Goal: Information Seeking & Learning: Learn about a topic

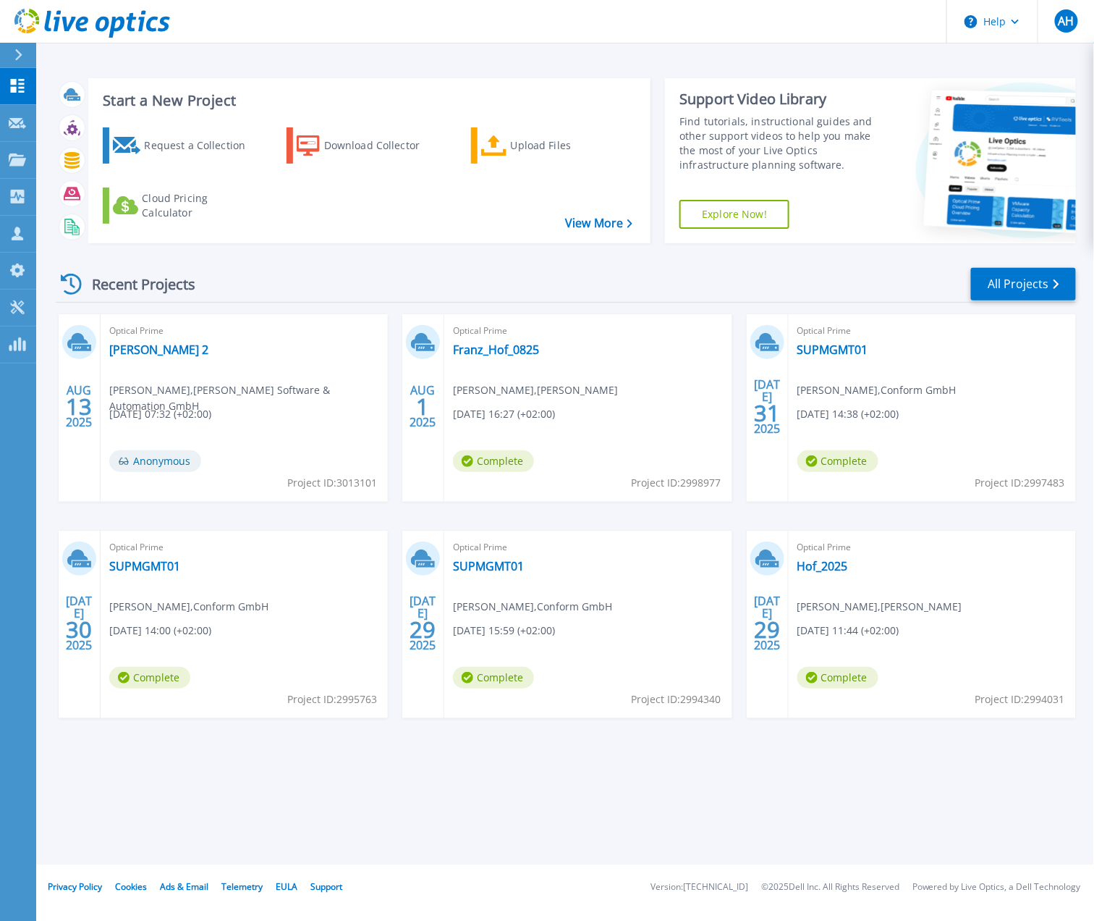
click at [271, 400] on div "Optical Prime [PERSON_NAME] Messung 2 [PERSON_NAME] , [PERSON_NAME] Software & …" at bounding box center [244, 407] width 287 height 187
drag, startPoint x: 271, startPoint y: 394, endPoint x: 301, endPoint y: 410, distance: 34.7
click at [301, 410] on div "Optical Prime [PERSON_NAME] Messung 2 [PERSON_NAME] , [PERSON_NAME] Software & …" at bounding box center [244, 407] width 287 height 187
drag, startPoint x: 301, startPoint y: 410, endPoint x: 295, endPoint y: 407, distance: 7.5
click at [300, 410] on div "Optical Prime [PERSON_NAME] Messung 2 [PERSON_NAME] , [PERSON_NAME] Software & …" at bounding box center [244, 407] width 287 height 187
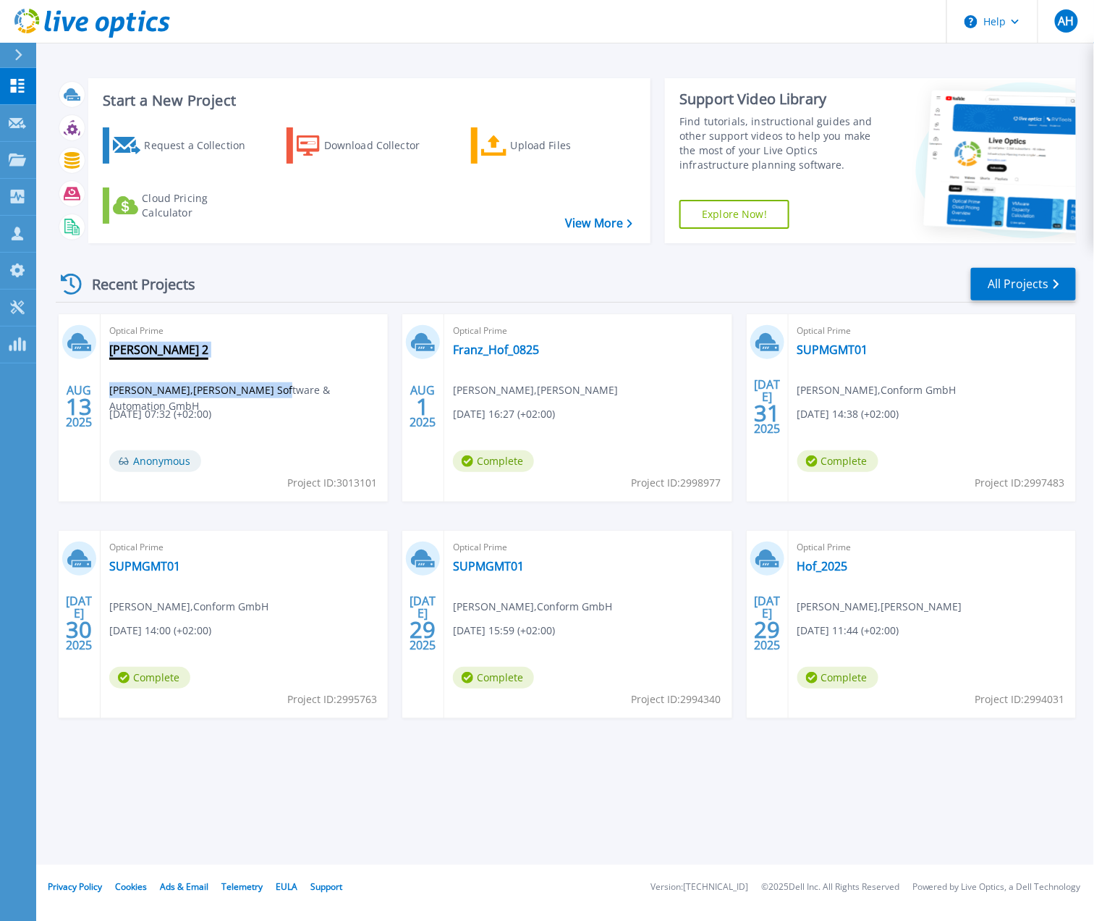
click at [177, 356] on link "[PERSON_NAME] 2" at bounding box center [158, 349] width 99 height 14
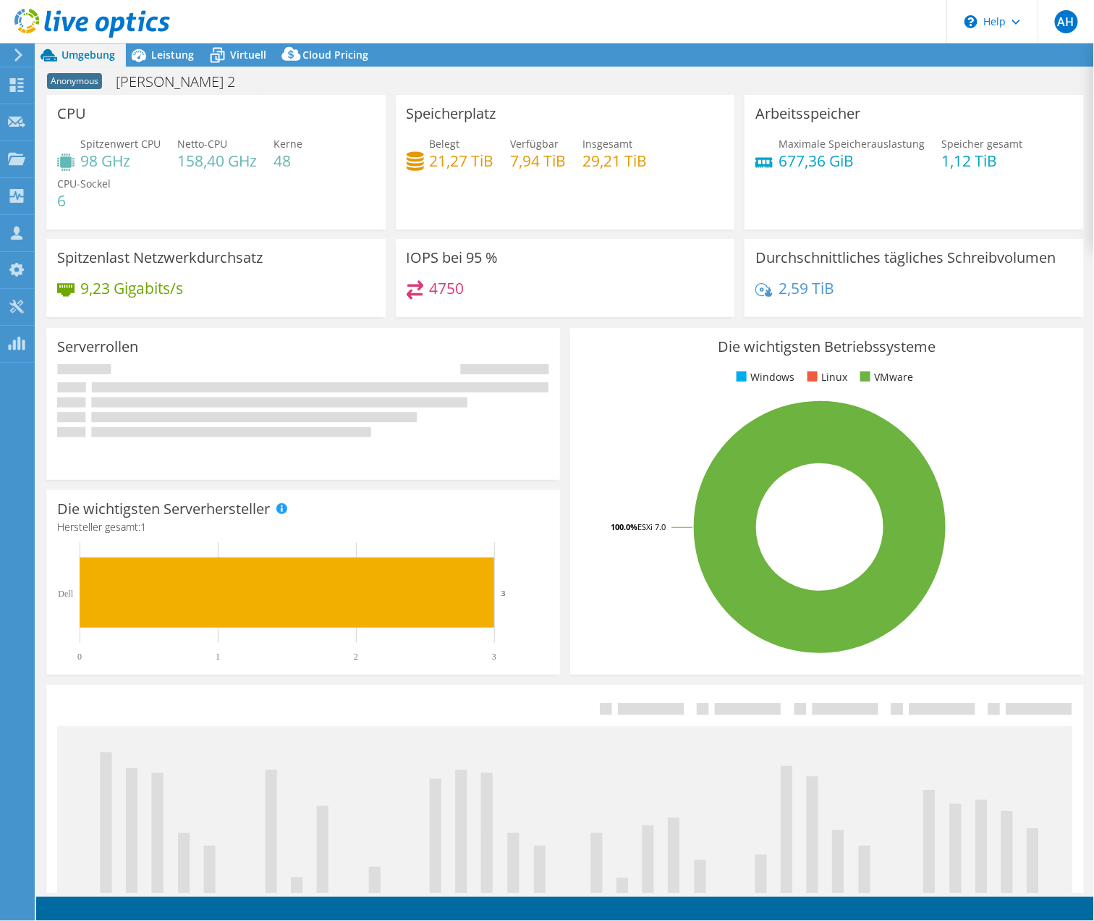
select select "USD"
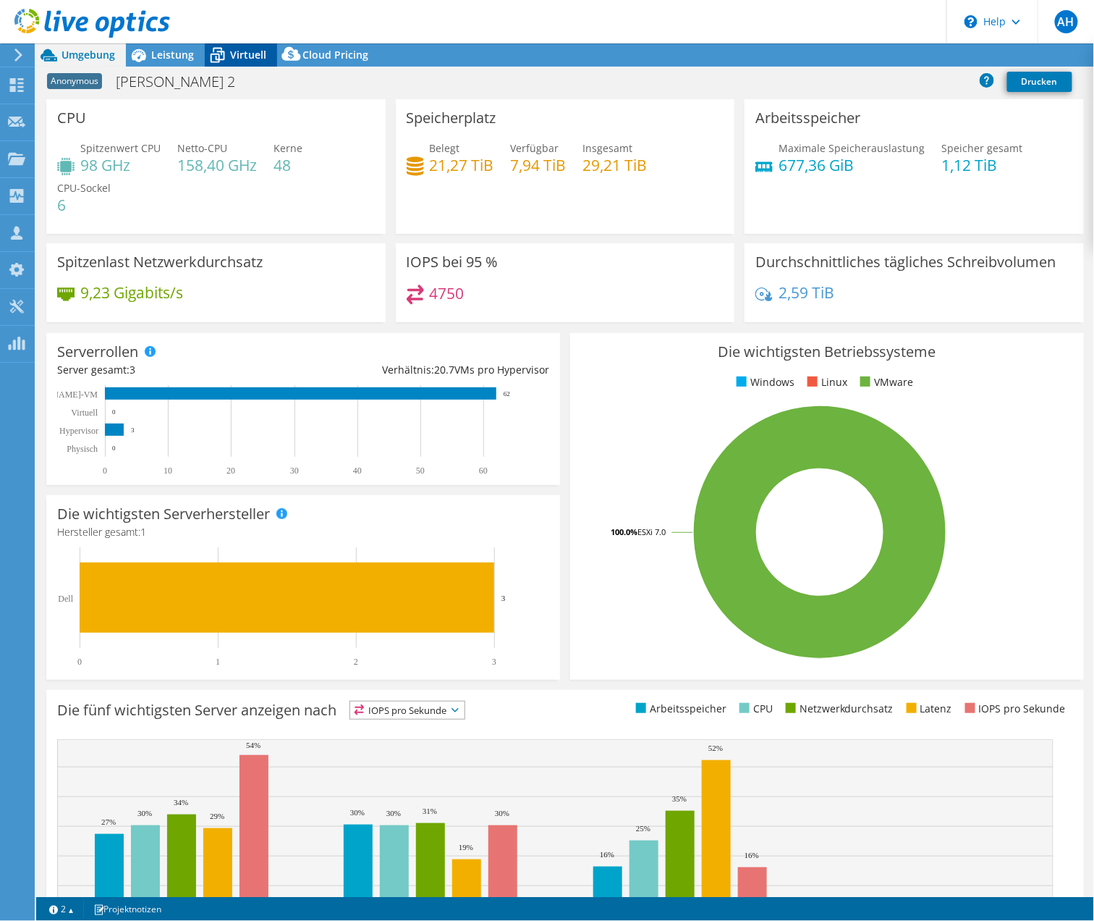
click at [242, 59] on span "Virtuell" at bounding box center [248, 55] width 36 height 14
click at [239, 56] on span "Virtuell" at bounding box center [248, 55] width 36 height 14
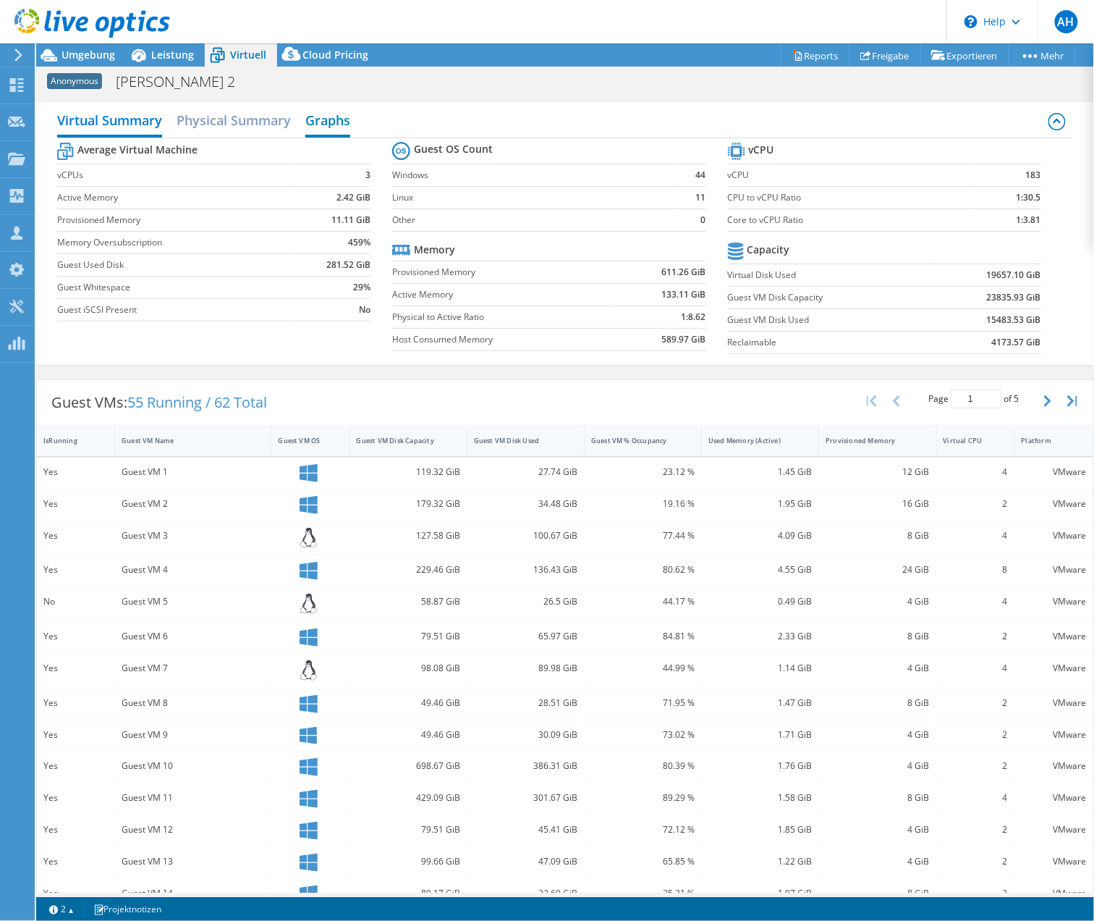
click at [304, 113] on div "Virtual Summary Physical Summary Graphs" at bounding box center [565, 122] width 1016 height 33
click at [318, 119] on h2 "Graphs" at bounding box center [327, 122] width 45 height 32
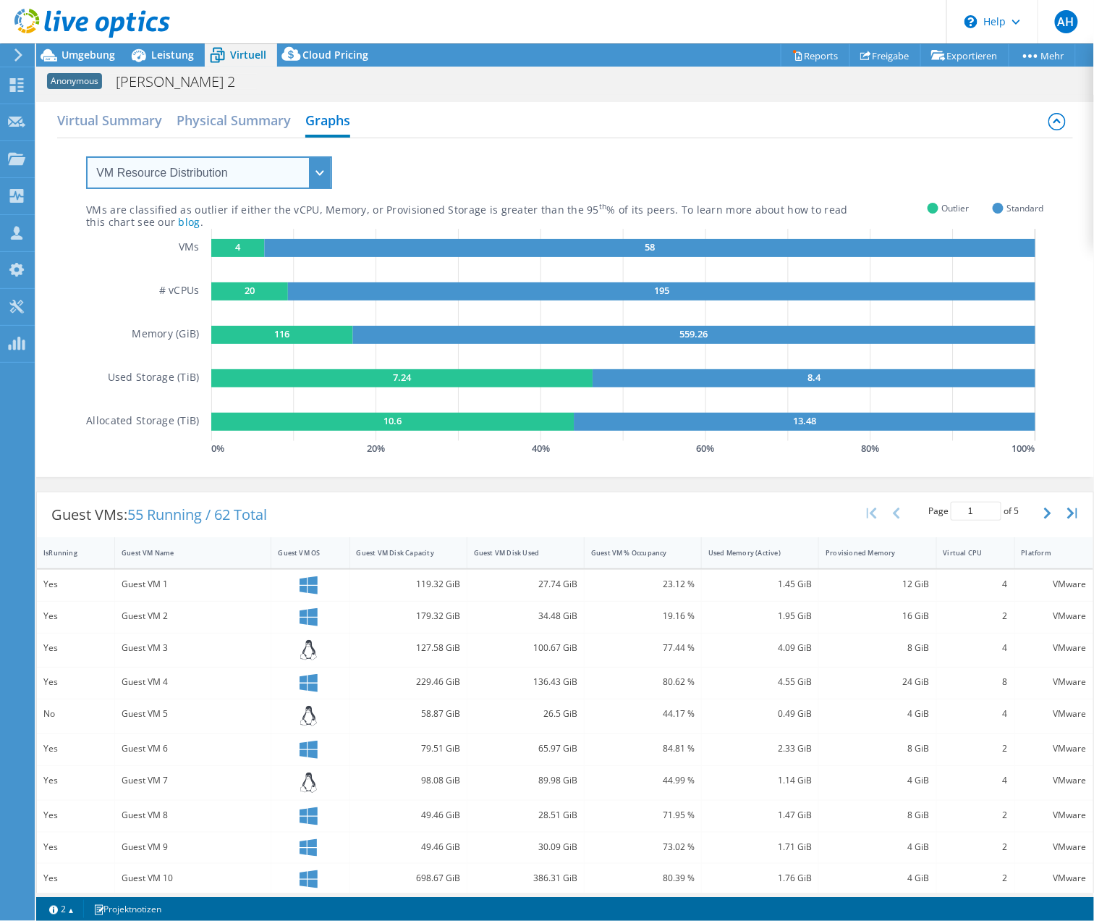
drag, startPoint x: 269, startPoint y: 170, endPoint x: 266, endPoint y: 185, distance: 15.4
click at [269, 169] on select "VM Resource Distribution Provisioning Contrast Over Provisioning" at bounding box center [209, 172] width 246 height 33
select select "Over Provisioning"
click at [86, 156] on select "VM Resource Distribution Provisioning Contrast Over Provisioning" at bounding box center [209, 172] width 246 height 33
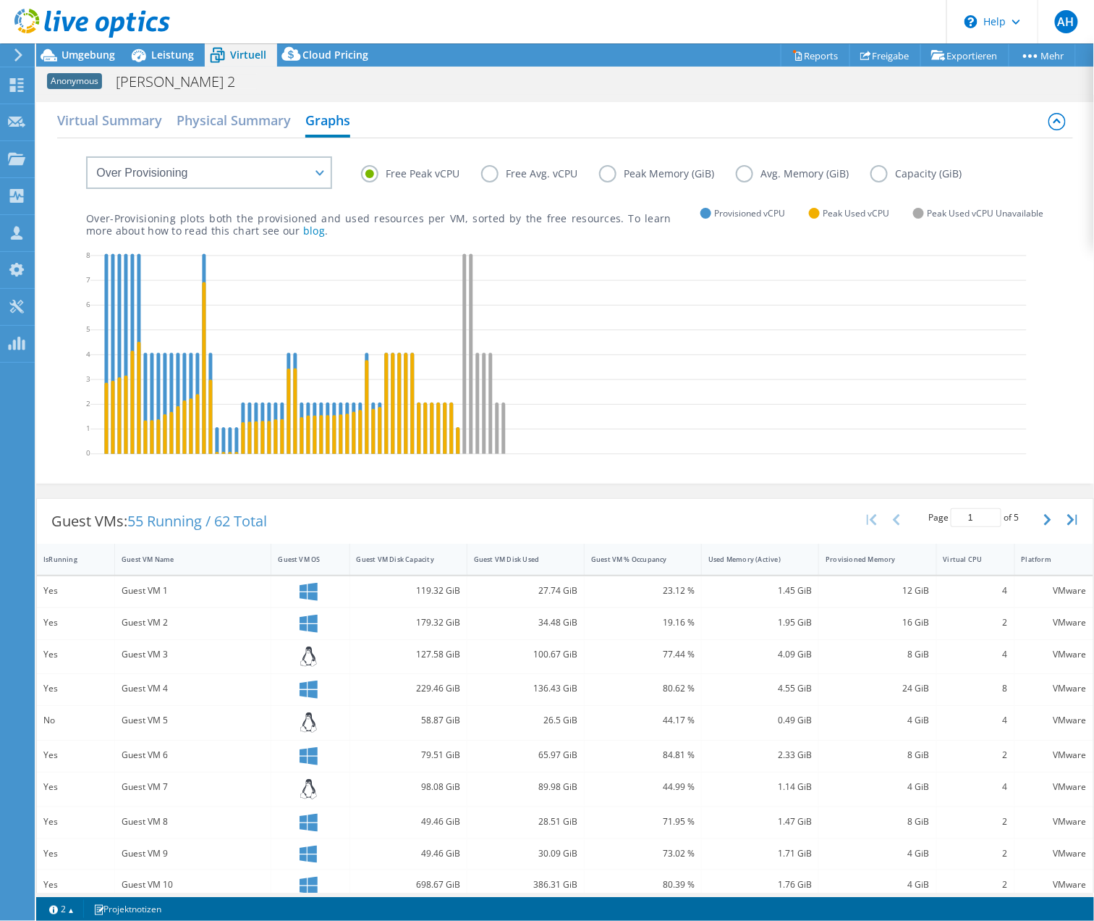
click at [314, 592] on div at bounding box center [310, 592] width 64 height 18
click at [536, 333] on icon at bounding box center [558, 356] width 937 height 217
click at [488, 173] on label "Free Avg. vCPU" at bounding box center [540, 173] width 118 height 17
click at [0, 0] on input "Free Avg. vCPU" at bounding box center [0, 0] width 0 height 0
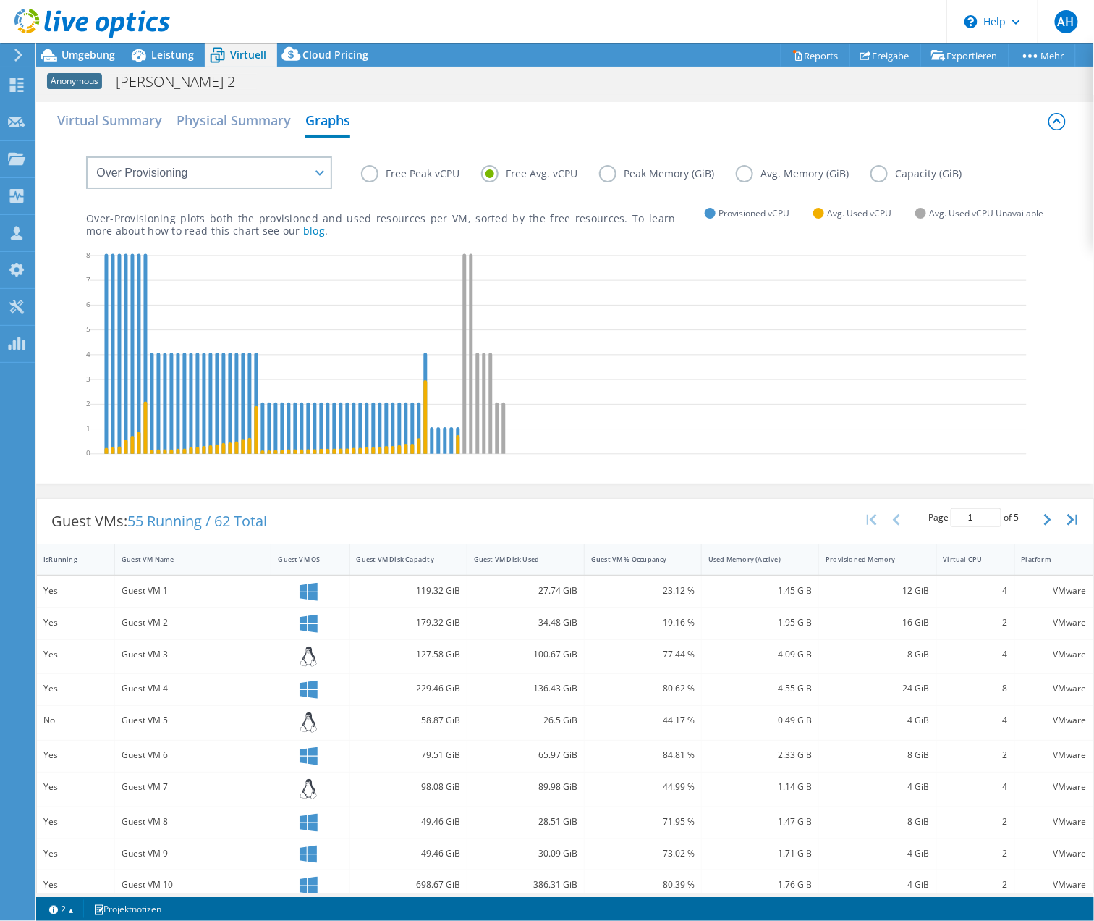
click at [643, 174] on label "Peak Memory (GiB)" at bounding box center [667, 173] width 137 height 17
click at [0, 0] on input "Peak Memory (GiB)" at bounding box center [0, 0] width 0 height 0
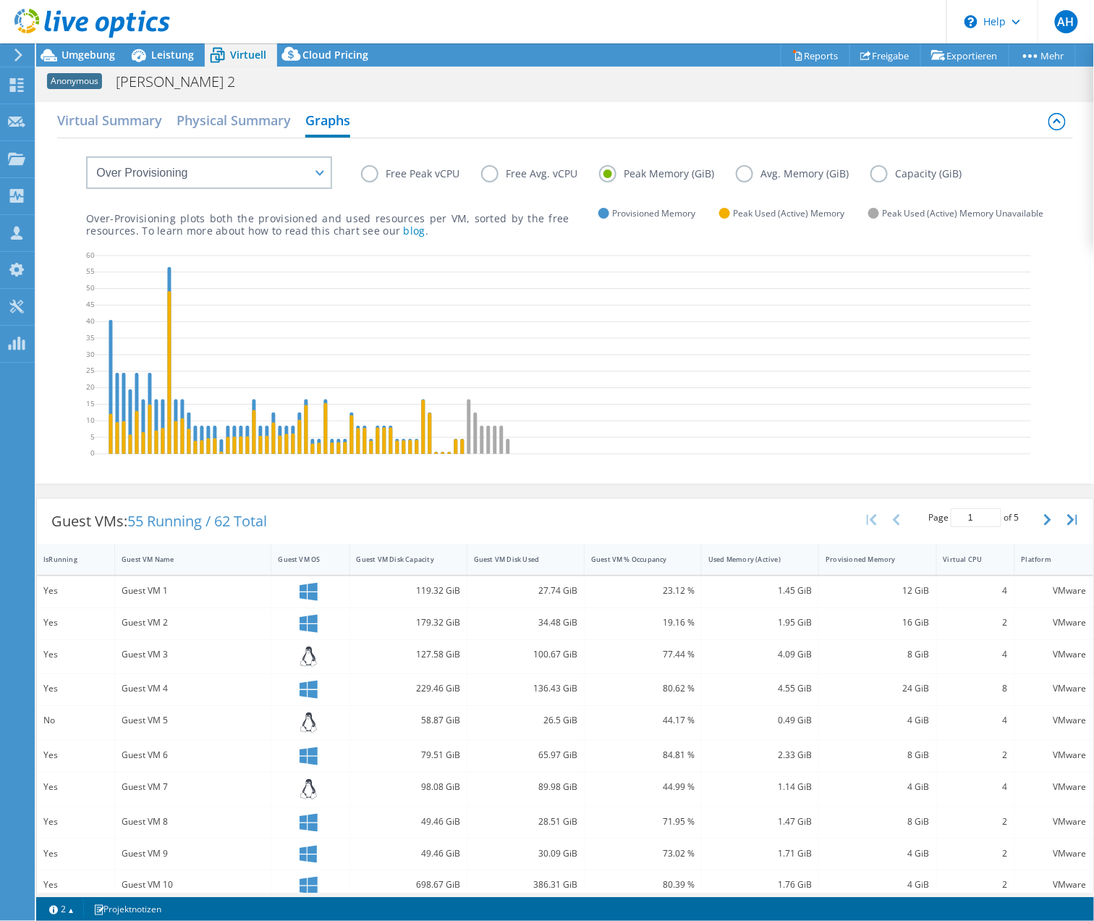
click at [620, 174] on label "Peak Memory (GiB)" at bounding box center [667, 173] width 137 height 17
click at [0, 0] on input "Peak Memory (GiB)" at bounding box center [0, 0] width 0 height 0
click at [766, 174] on label "Avg. Memory (GiB)" at bounding box center [803, 173] width 135 height 17
click at [0, 0] on input "Avg. Memory (GiB)" at bounding box center [0, 0] width 0 height 0
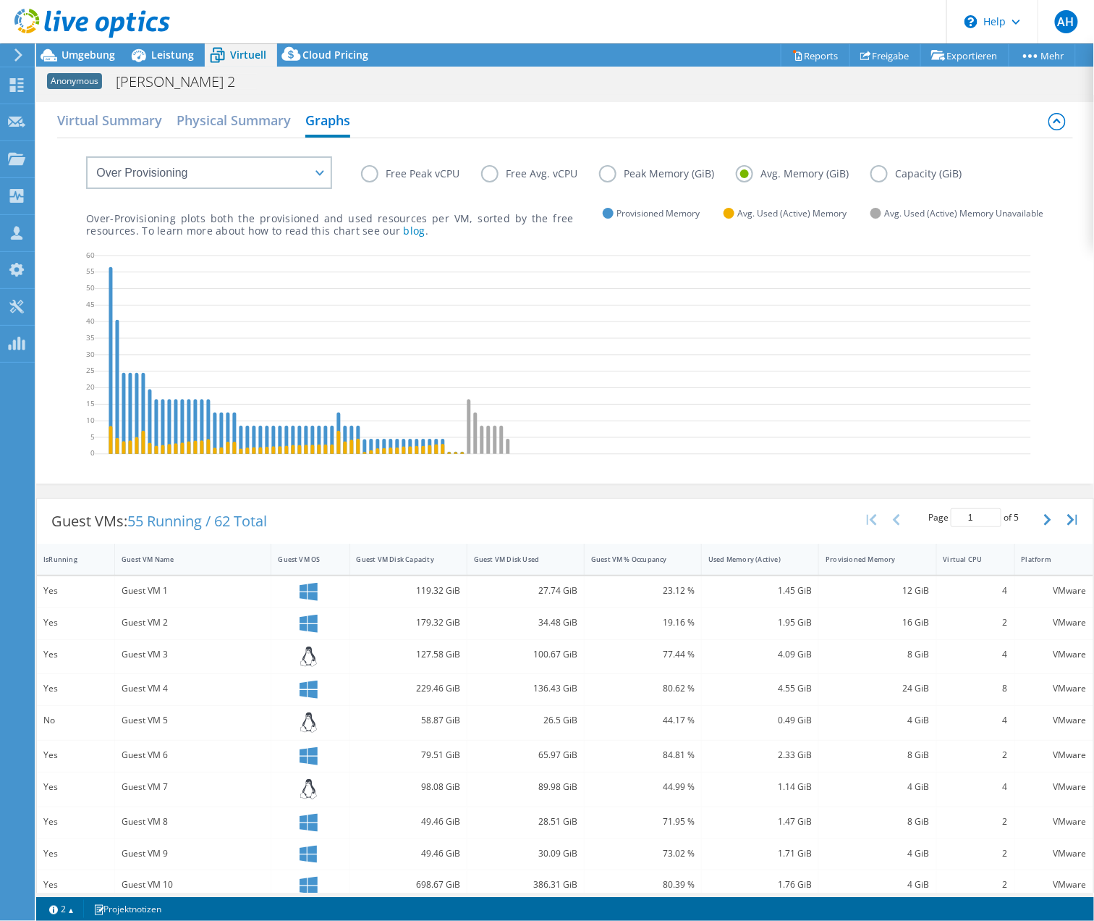
click at [903, 170] on label "Capacity (GiB)" at bounding box center [927, 173] width 113 height 17
click at [0, 0] on input "Capacity (GiB)" at bounding box center [0, 0] width 0 height 0
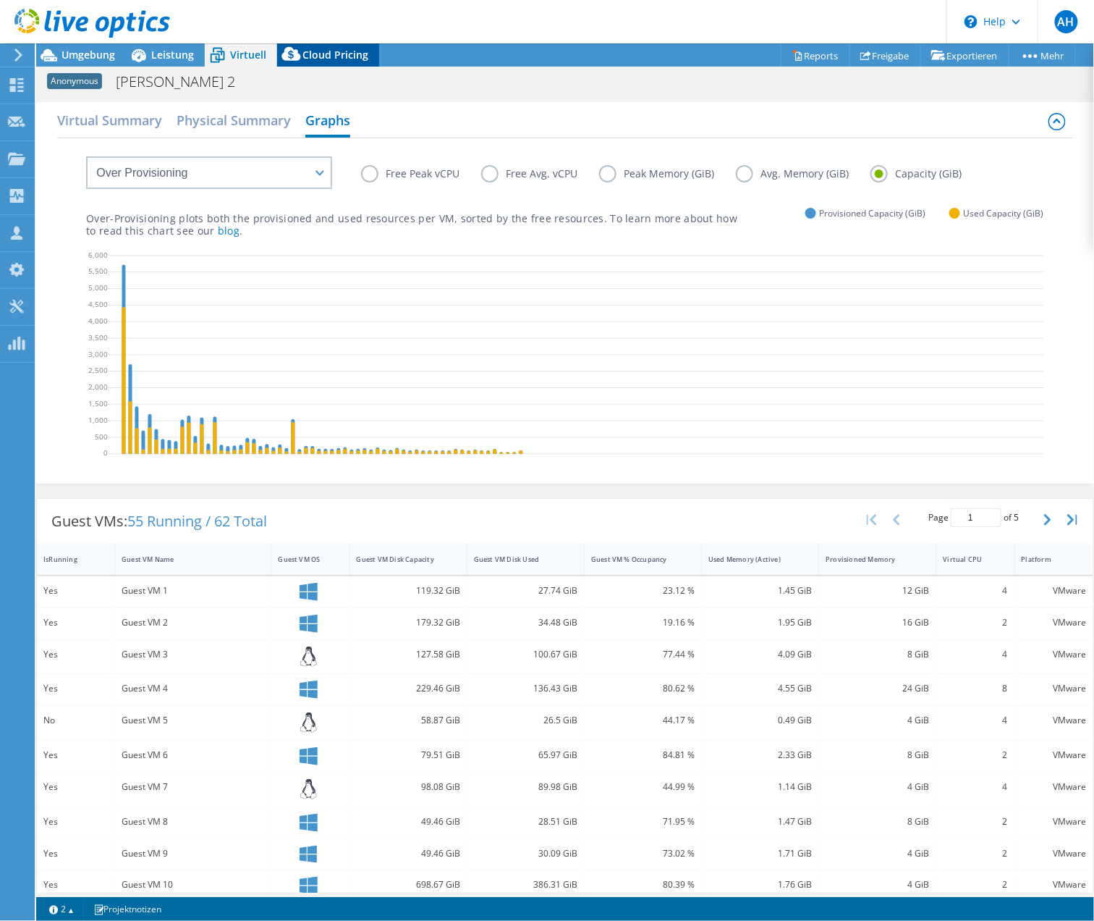
click at [304, 52] on span "Cloud Pricing" at bounding box center [336, 55] width 66 height 14
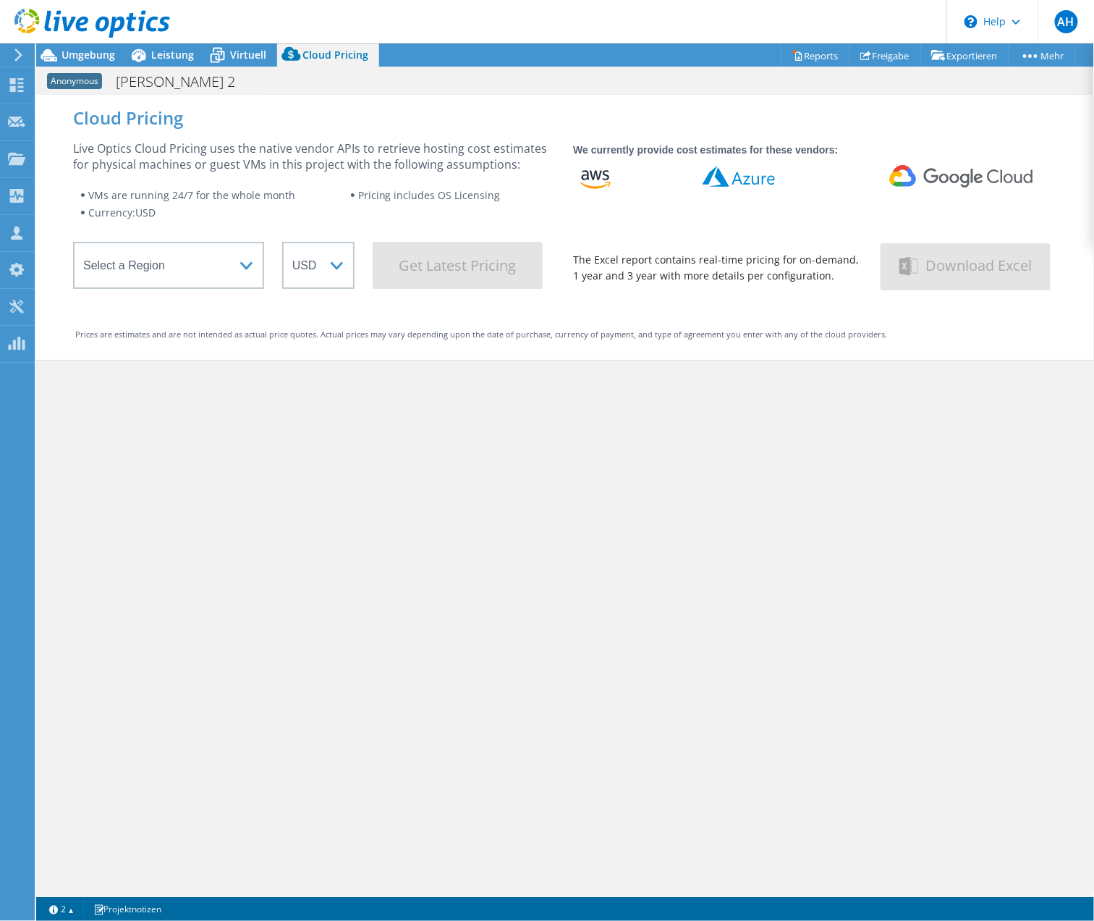
click at [159, 44] on div at bounding box center [85, 24] width 170 height 48
click at [163, 58] on span "Leistung" at bounding box center [172, 55] width 43 height 14
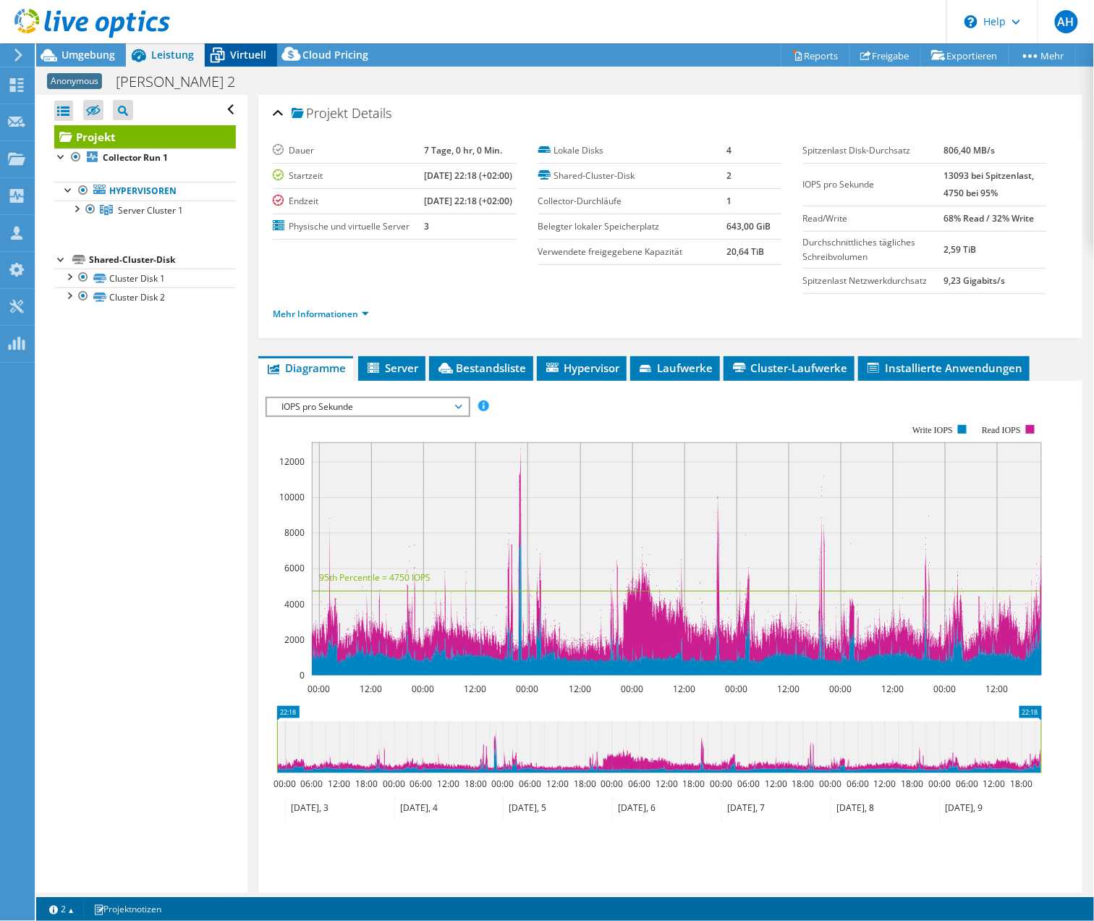
click at [248, 52] on span "Virtuell" at bounding box center [248, 55] width 36 height 14
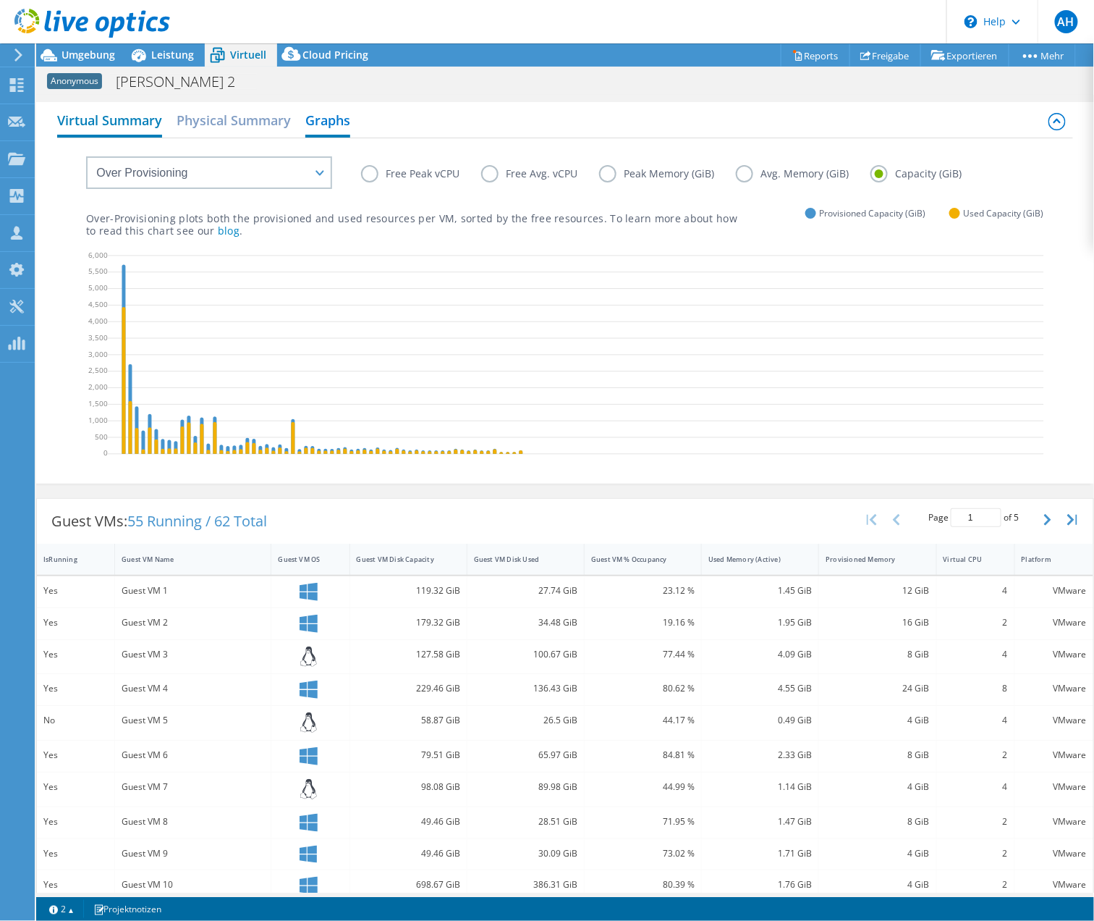
click at [105, 127] on h2 "Virtual Summary" at bounding box center [109, 122] width 105 height 32
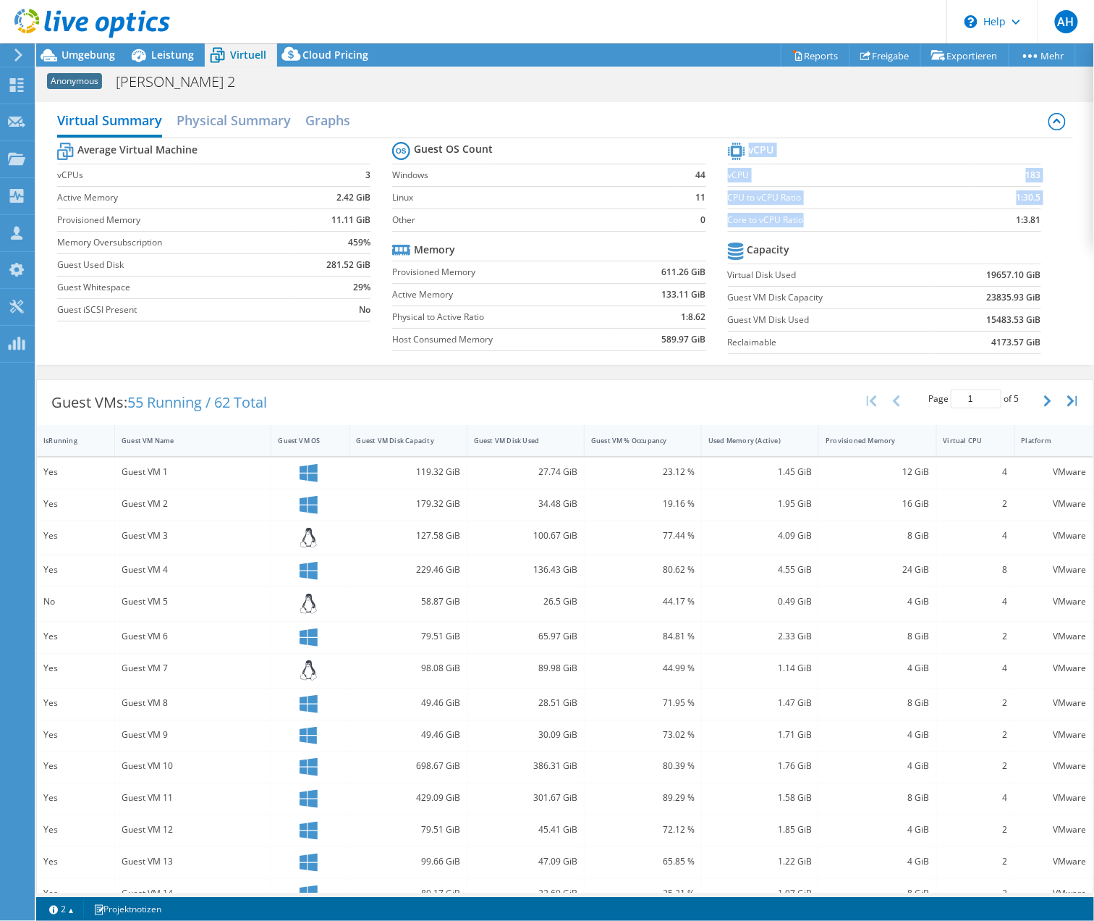
drag, startPoint x: 987, startPoint y: 221, endPoint x: 877, endPoint y: 224, distance: 110.1
click at [878, 224] on section "vCPU vCPU 183 CPU to vCPU Ratio 1:30.5 Core to vCPU Ratio 1:3.81 Capacity Virtu…" at bounding box center [895, 250] width 335 height 222
click at [246, 117] on h2 "Physical Summary" at bounding box center [234, 122] width 114 height 32
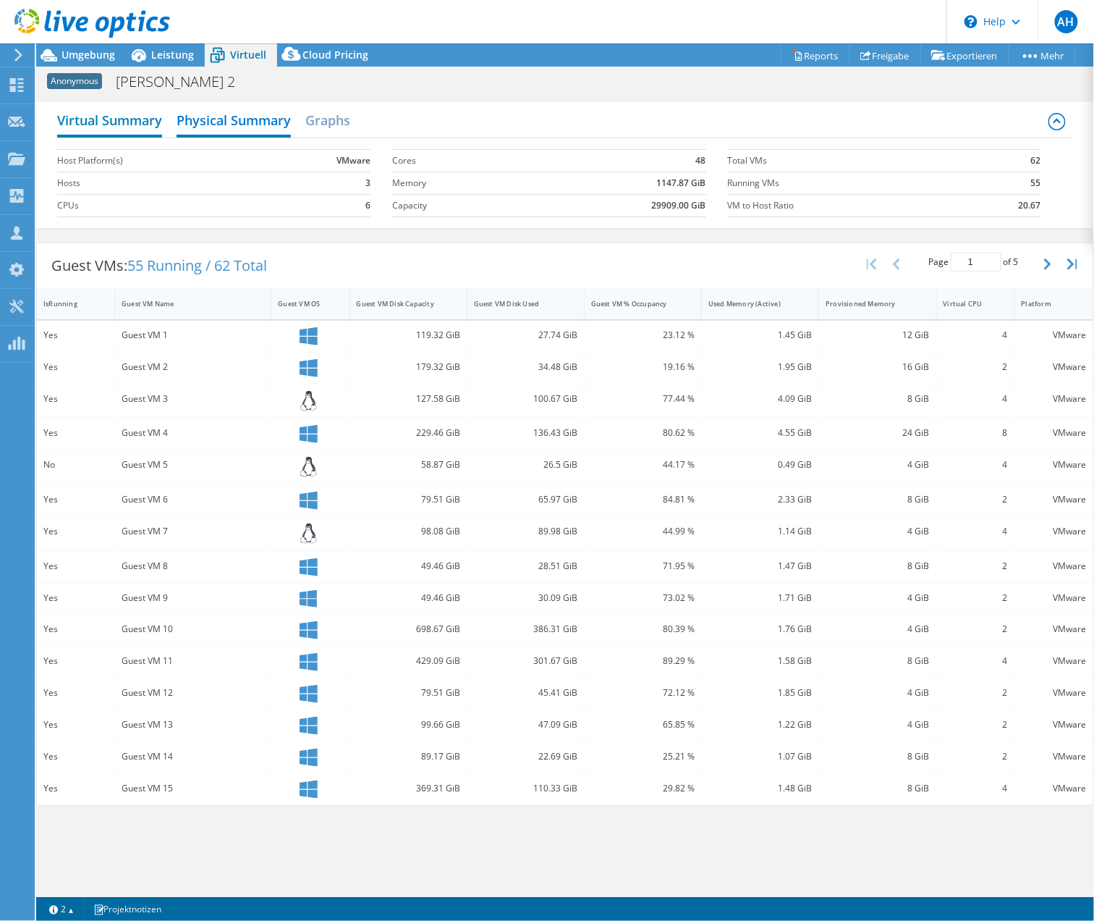
click at [128, 123] on h2 "Virtual Summary" at bounding box center [109, 122] width 105 height 32
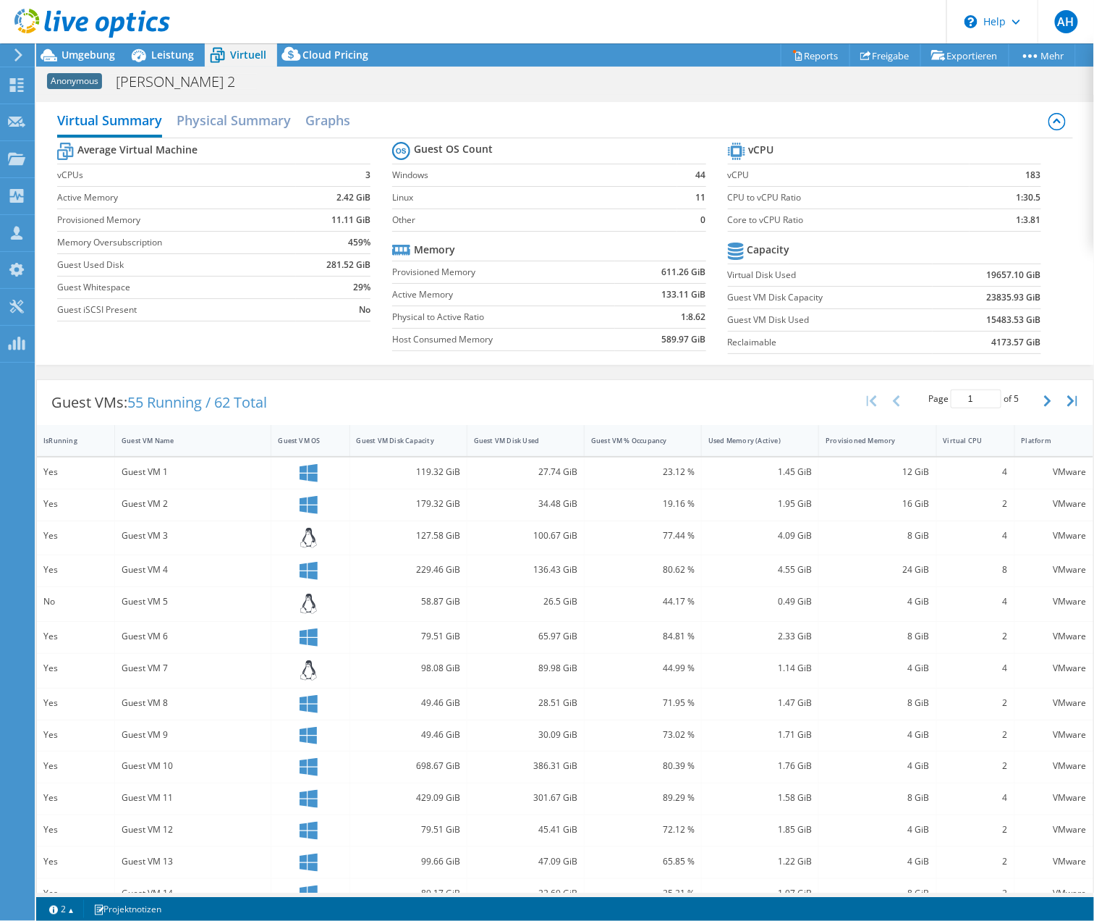
click at [507, 391] on div "Guest VMs: 55 Running / 62 Total Page 1 of 5 5 rows 10 rows 20 rows 25 rows 50 …" at bounding box center [565, 402] width 1057 height 45
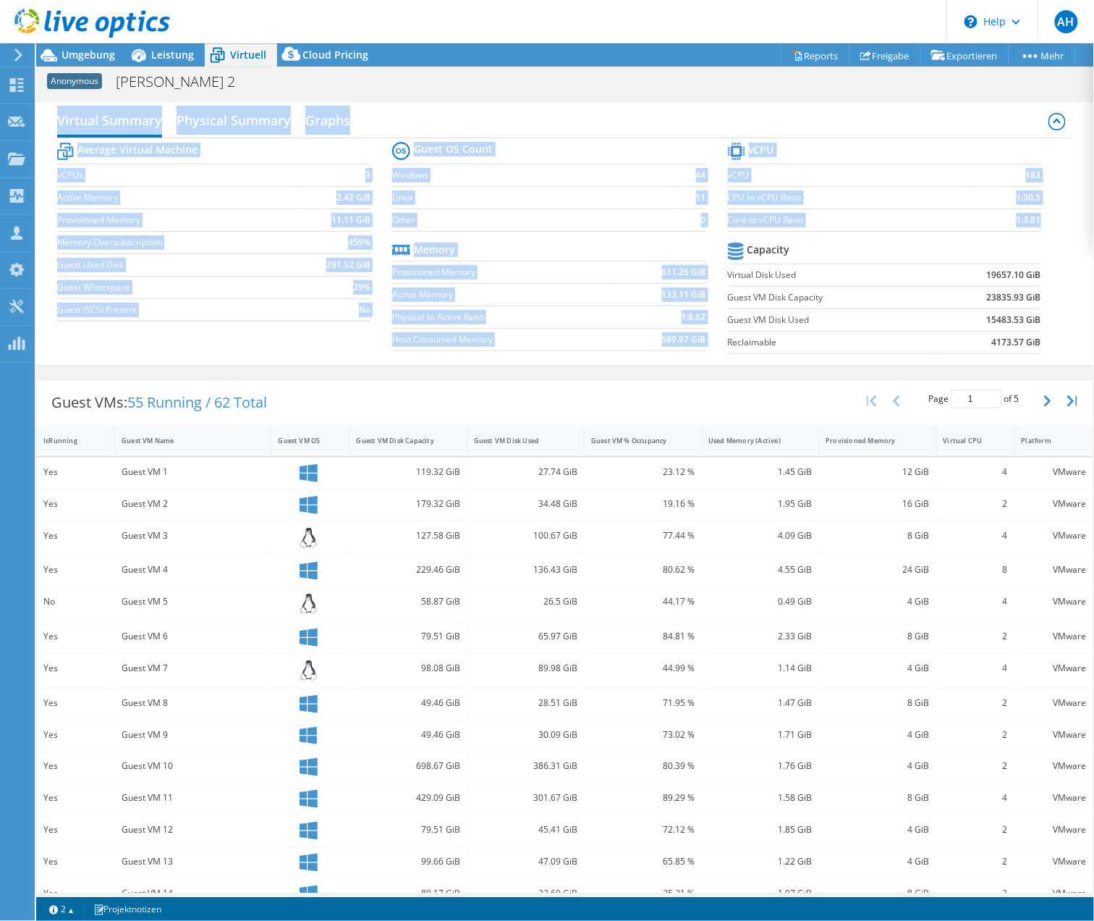
drag, startPoint x: 1047, startPoint y: 339, endPoint x: 43, endPoint y: 112, distance: 1028.4
click at [43, 112] on div "Virtual Summary Physical Summary Graphs Average Virtual Machine vCPUs 3 Active …" at bounding box center [565, 233] width 1058 height 263
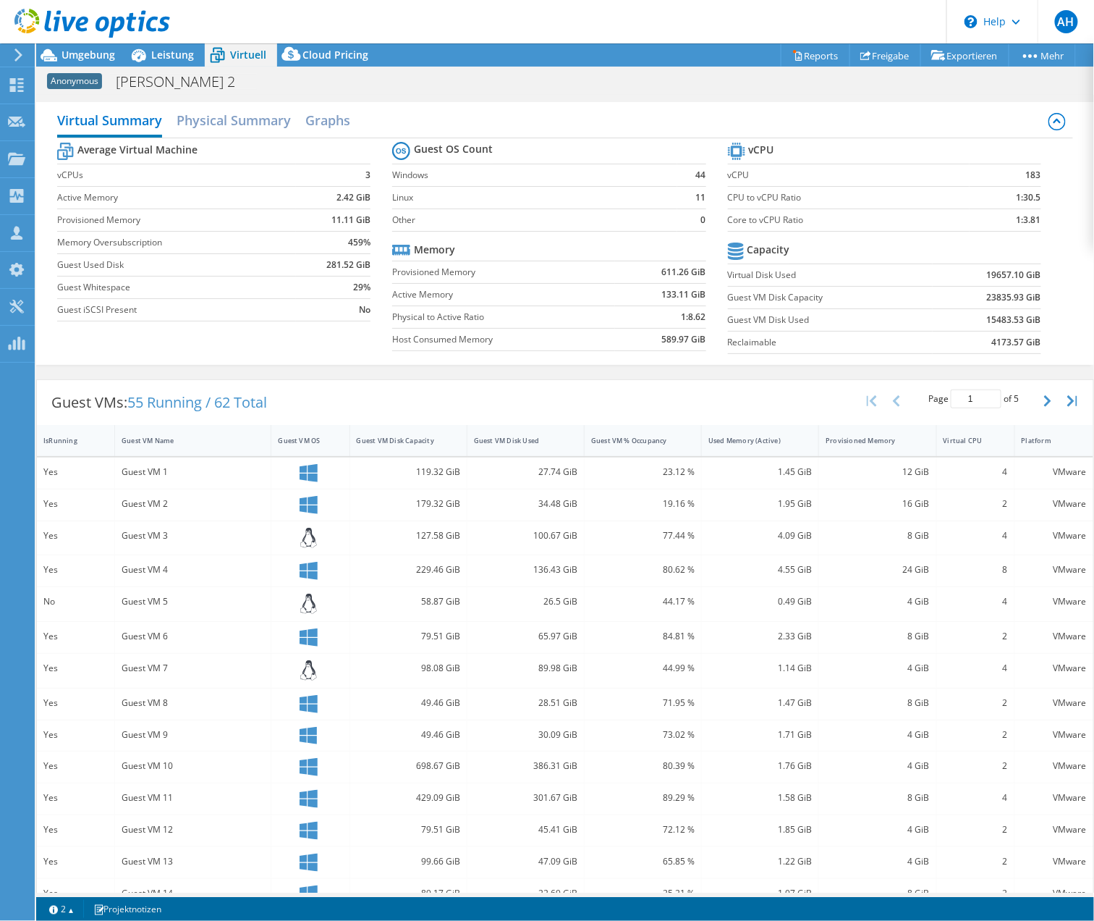
click at [43, 112] on div "Virtual Summary Physical Summary Graphs Average Virtual Machine vCPUs 3 Active …" at bounding box center [565, 233] width 1058 height 263
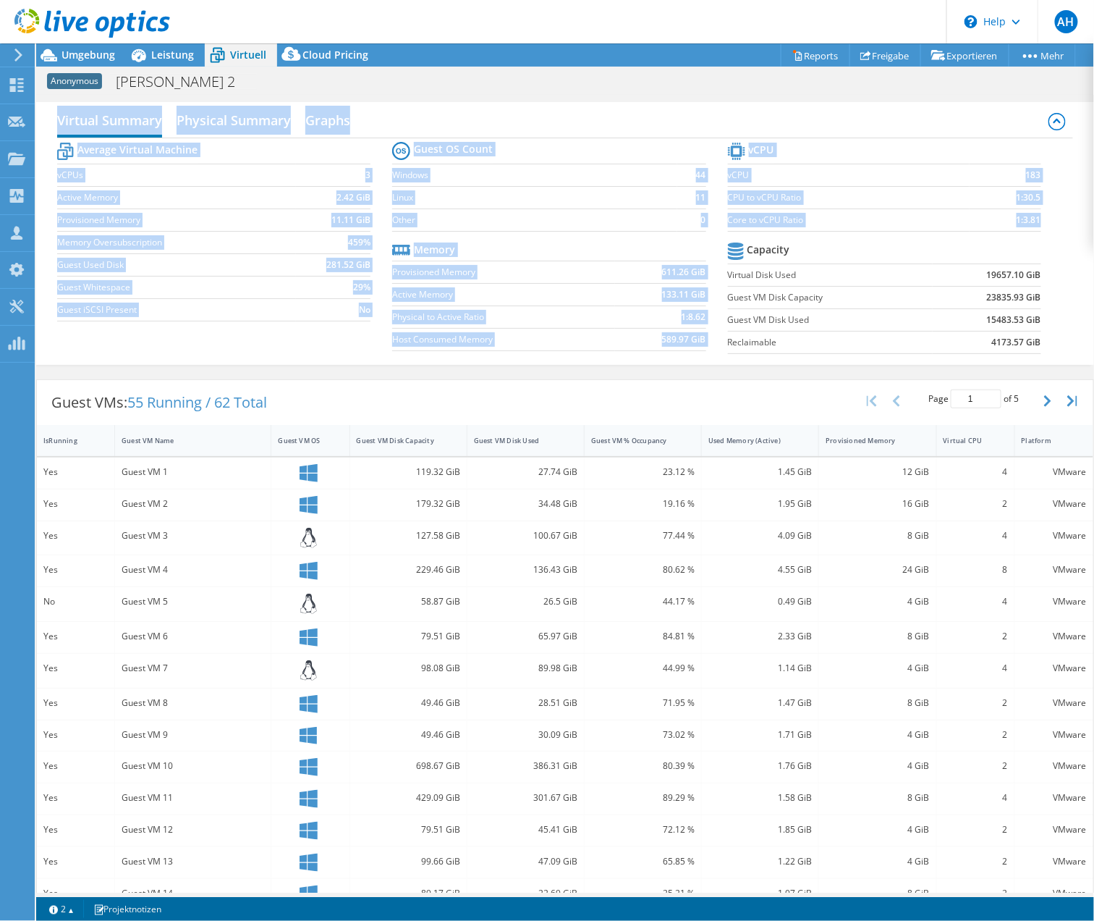
drag, startPoint x: 157, startPoint y: 162, endPoint x: 1055, endPoint y: 352, distance: 917.3
click at [1056, 350] on div "Virtual Summary Physical Summary Graphs Average Virtual Machine vCPUs 3 Active …" at bounding box center [565, 233] width 1058 height 263
click at [1055, 352] on div "Average Virtual Machine vCPUs 3 Active Memory 2.42 GiB Provisioned Memory 11.11…" at bounding box center [565, 249] width 1016 height 223
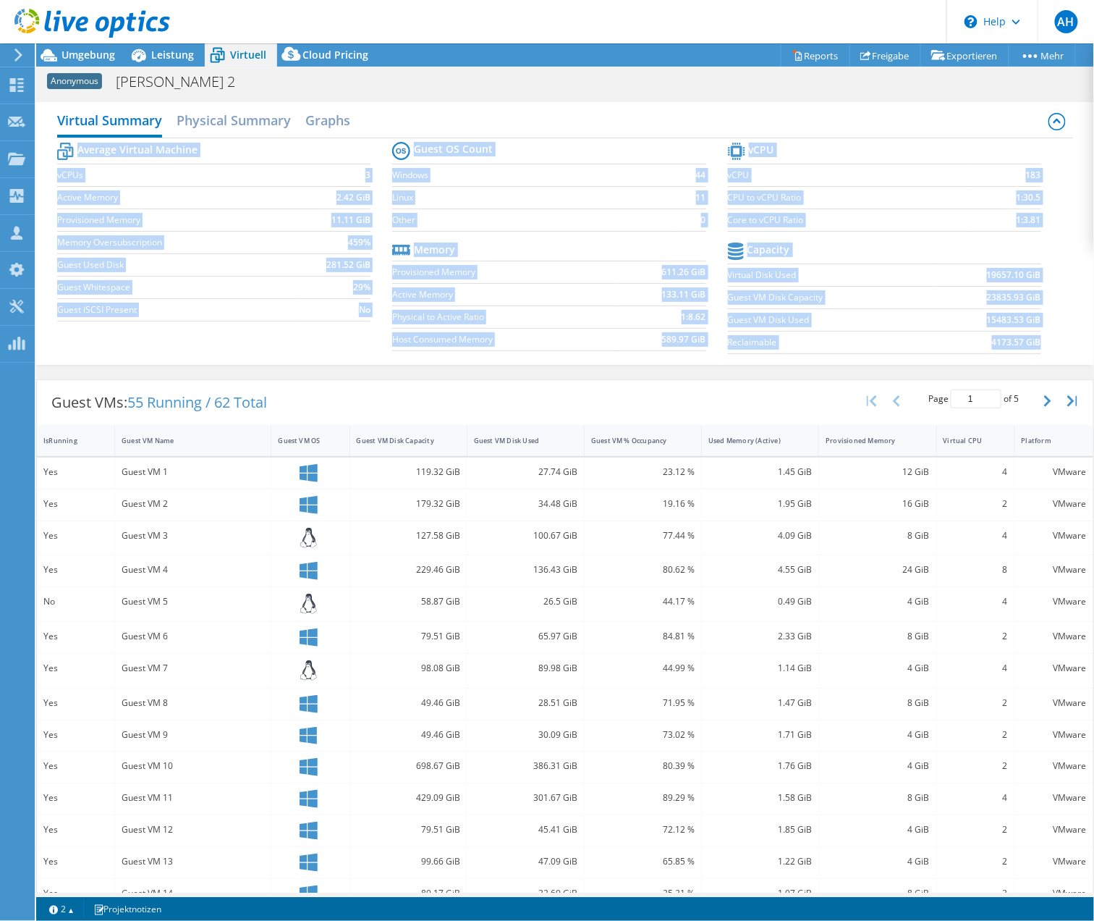
drag, startPoint x: 1055, startPoint y: 352, endPoint x: 44, endPoint y: 162, distance: 1028.0
click at [44, 162] on div "Virtual Summary Physical Summary Graphs Average Virtual Machine vCPUs 3 Active …" at bounding box center [565, 233] width 1058 height 263
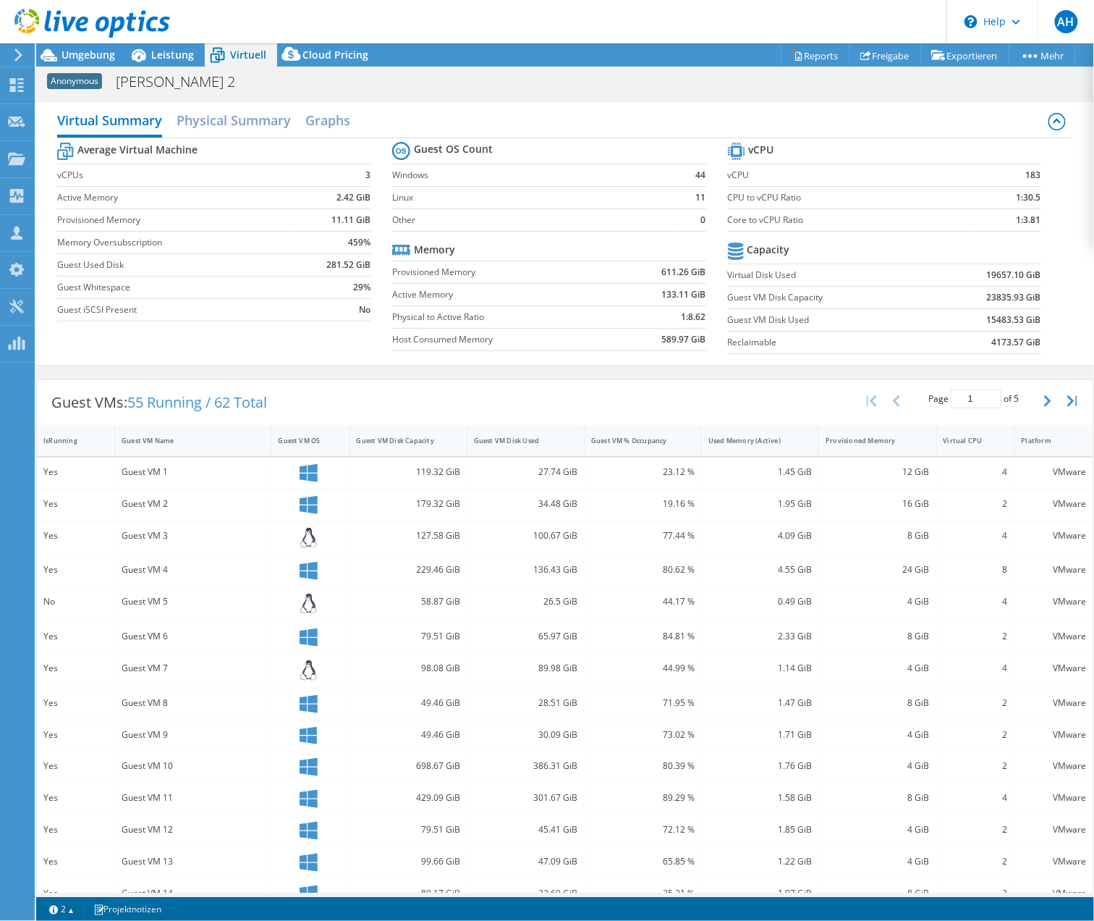
drag, startPoint x: 44, startPoint y: 162, endPoint x: 43, endPoint y: 150, distance: 12.3
click at [44, 162] on div "Virtual Summary Physical Summary Graphs Average Virtual Machine vCPUs 3 Active …" at bounding box center [565, 233] width 1058 height 263
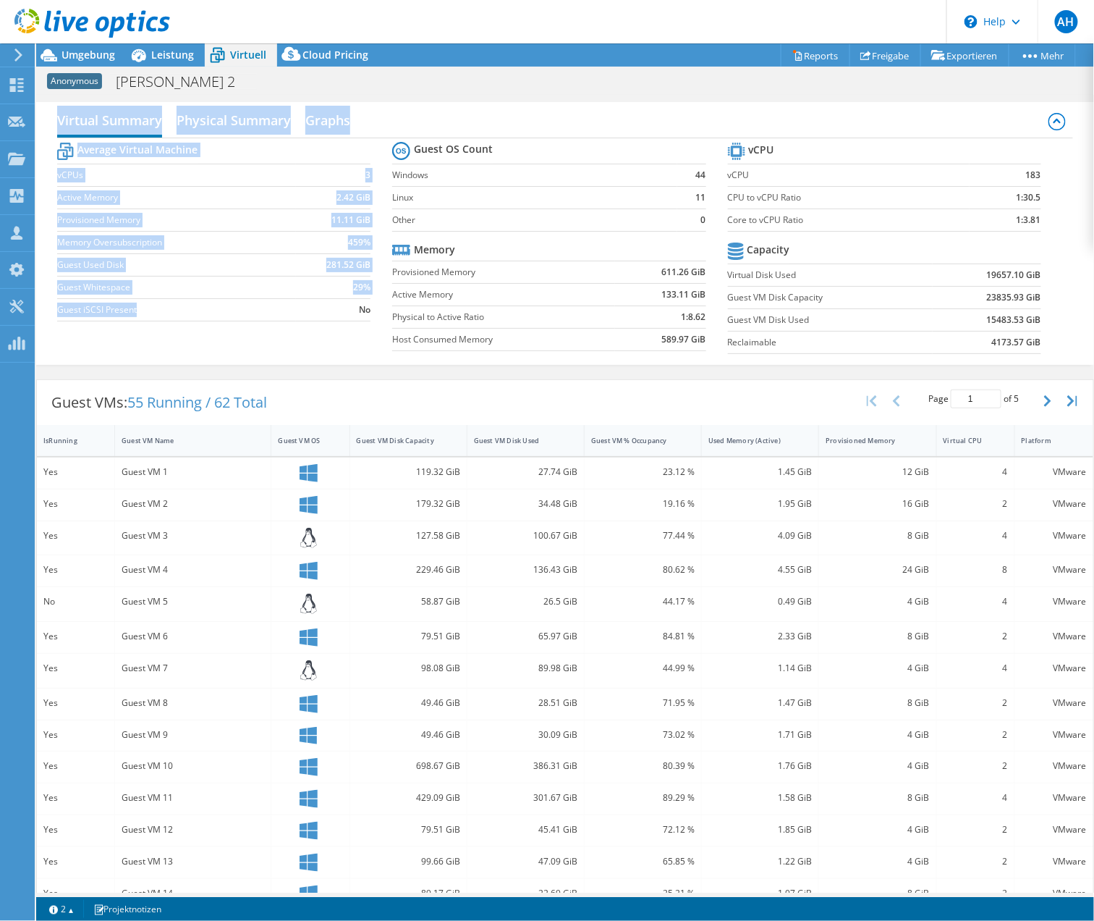
drag, startPoint x: 43, startPoint y: 133, endPoint x: 235, endPoint y: 313, distance: 263.2
click at [235, 313] on div "Virtual Summary Physical Summary Graphs Average Virtual Machine vCPUs 3 Active …" at bounding box center [565, 233] width 1058 height 263
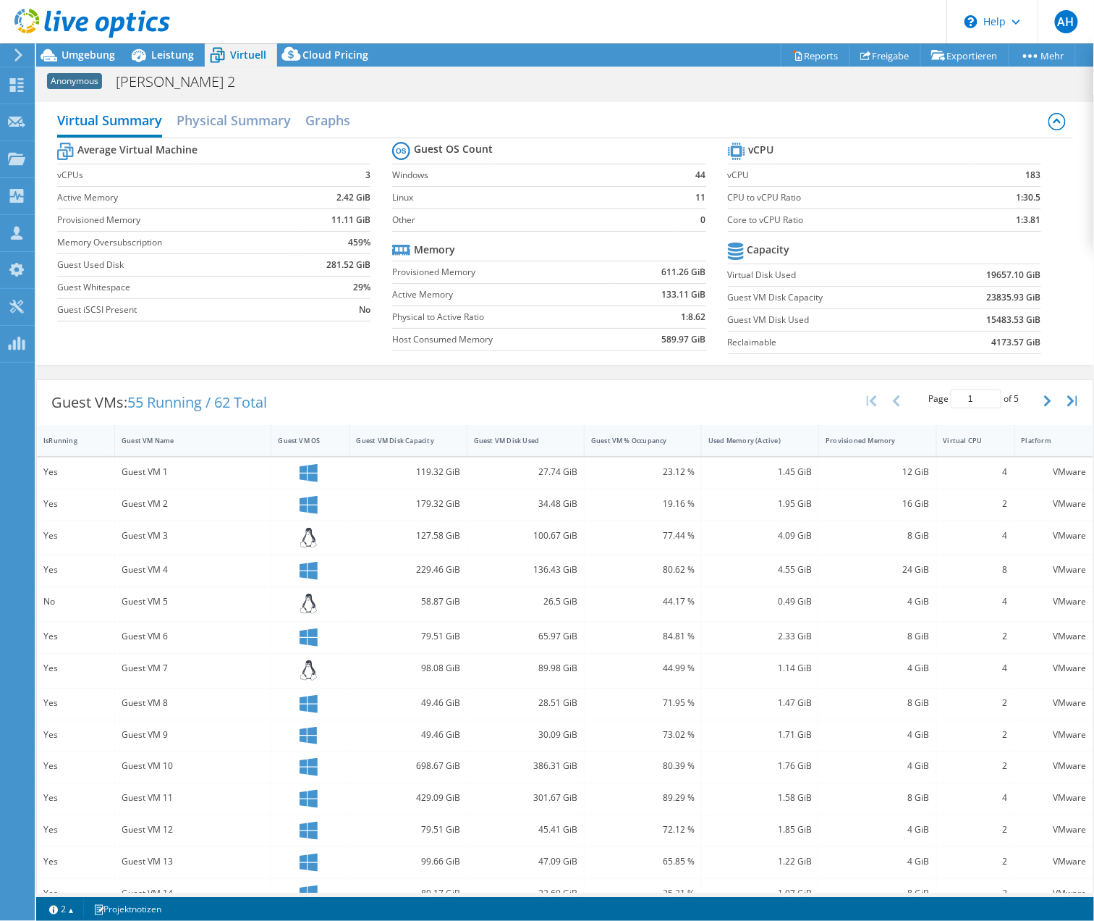
click at [231, 335] on div "Average Virtual Machine vCPUs 3 Active Memory 2.42 GiB Provisioned Memory 11.11…" at bounding box center [565, 249] width 1016 height 223
click at [62, 47] on div at bounding box center [85, 24] width 170 height 48
click at [97, 59] on span "Umgebung" at bounding box center [89, 55] width 54 height 14
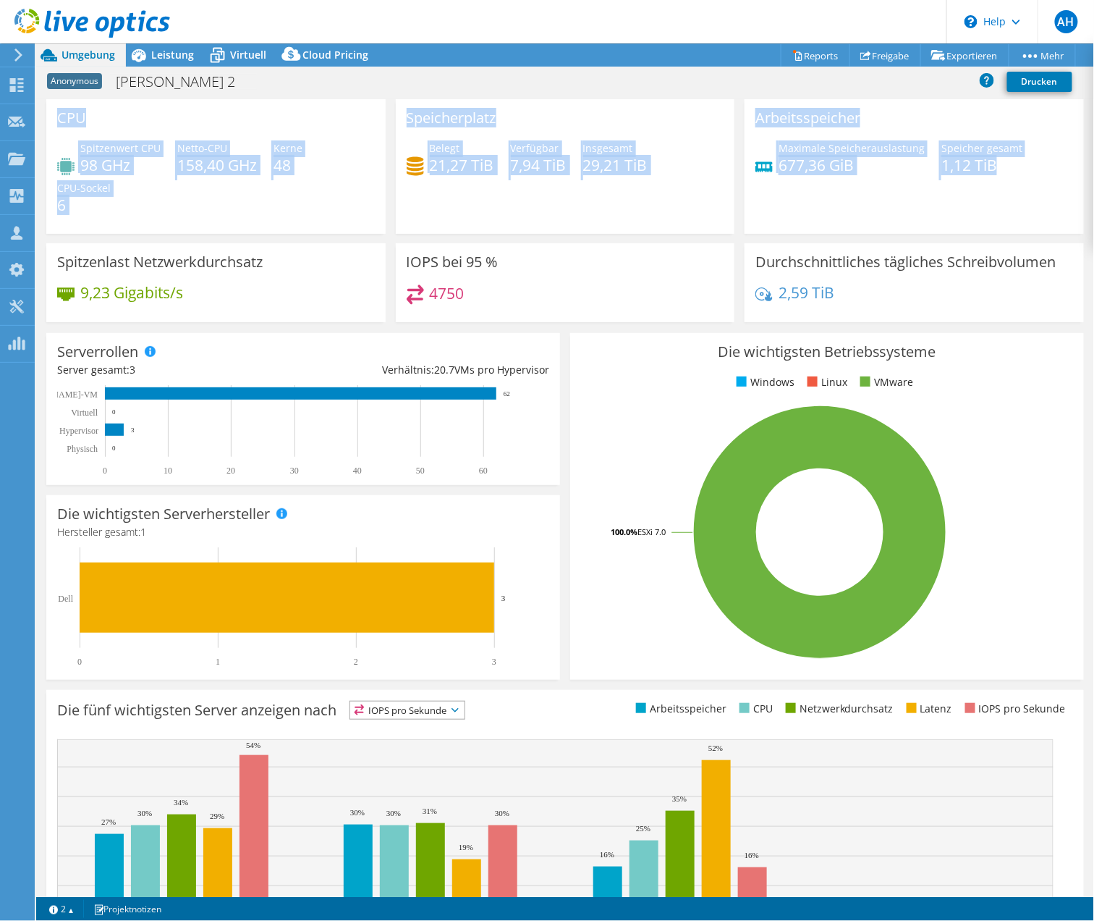
drag, startPoint x: 1000, startPoint y: 199, endPoint x: 51, endPoint y: 118, distance: 953.1
click at [51, 118] on div "CPU Spitzenwert CPU 98 GHz Netto-CPU 158,40 GHz Kerne 48 CPU-Sockel 6 Speicherp…" at bounding box center [565, 215] width 1048 height 232
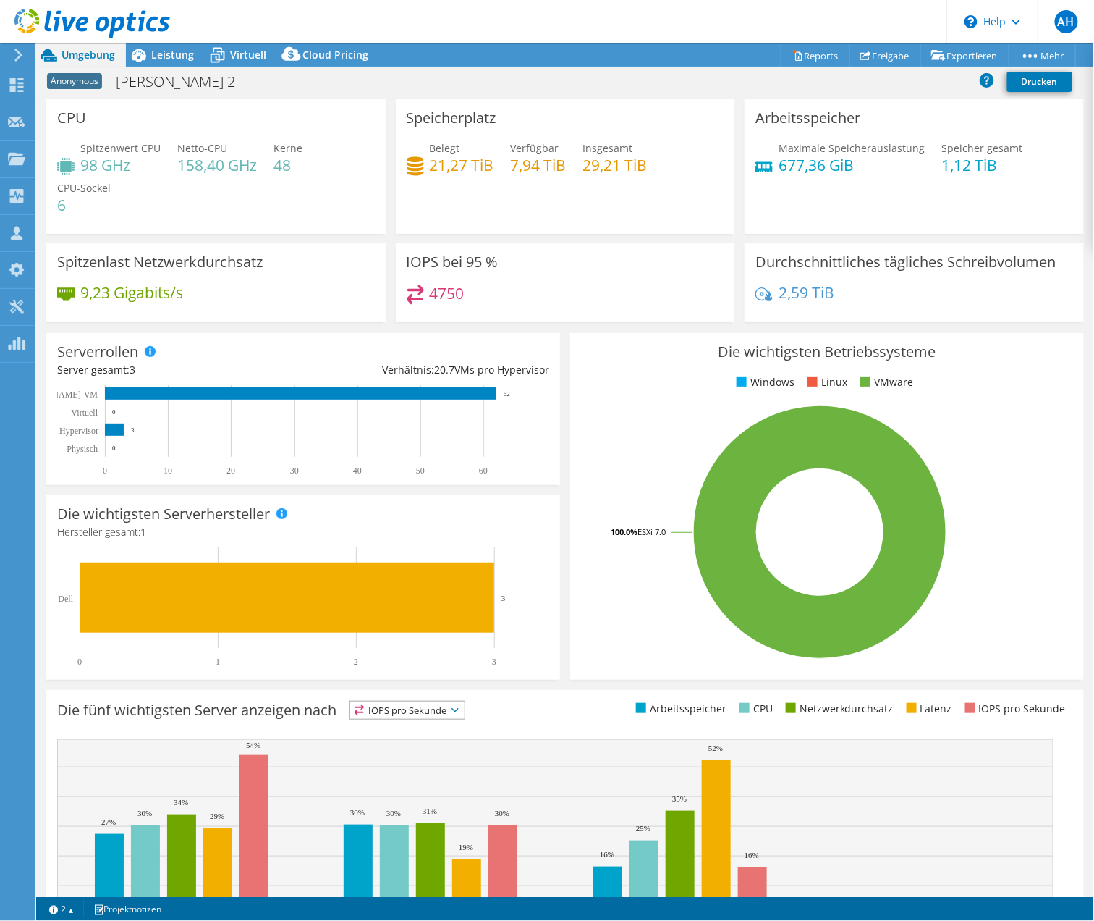
click at [51, 118] on div "CPU Spitzenwert CPU 98 GHz Netto-CPU 158,40 GHz Kerne 48 CPU-Sockel 6" at bounding box center [215, 166] width 339 height 135
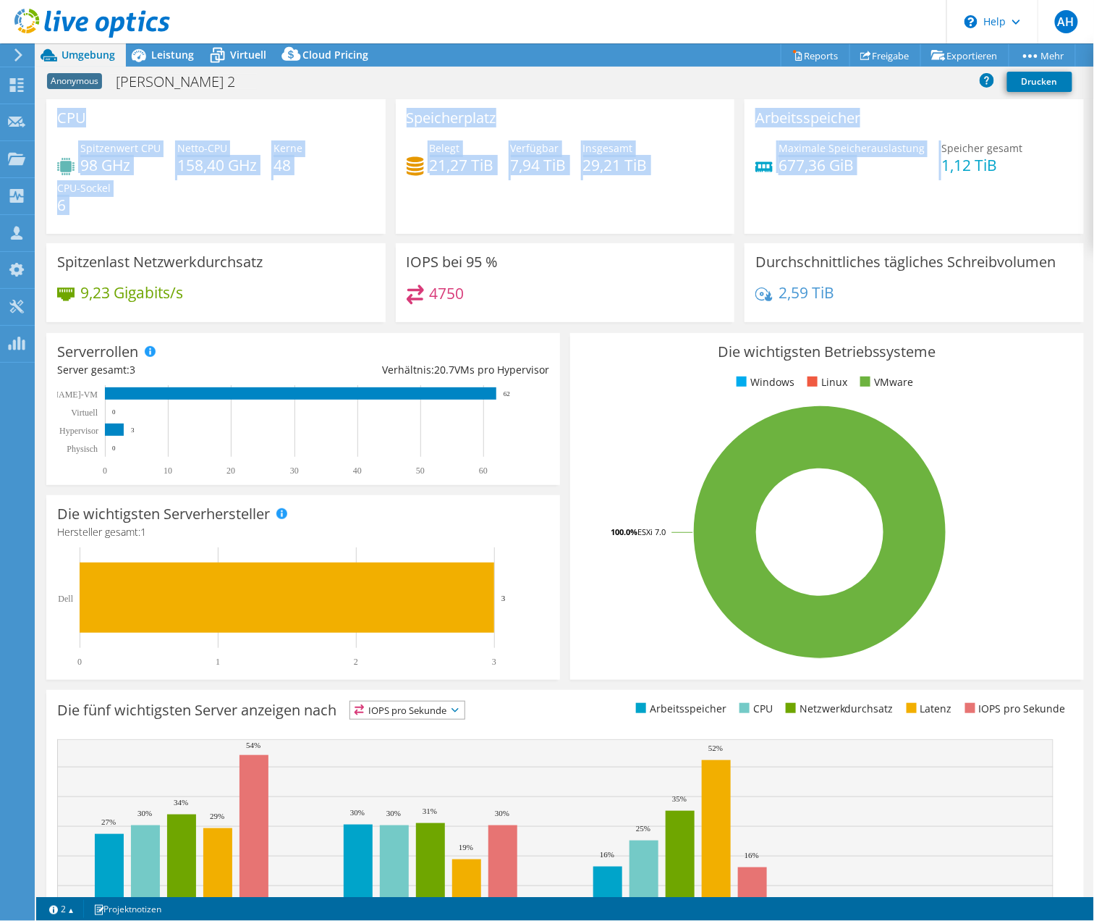
drag, startPoint x: 51, startPoint y: 118, endPoint x: 792, endPoint y: 193, distance: 745.0
click at [792, 193] on div "CPU Spitzenwert CPU 98 GHz Netto-CPU 158,40 GHz Kerne 48 CPU-Sockel 6 Speicherp…" at bounding box center [565, 215] width 1048 height 232
click at [792, 193] on div "Arbeitsspeicher Maximale Speicherauslastung 677,36 GiB Speicher gesamt 1,12 TiB" at bounding box center [914, 166] width 339 height 135
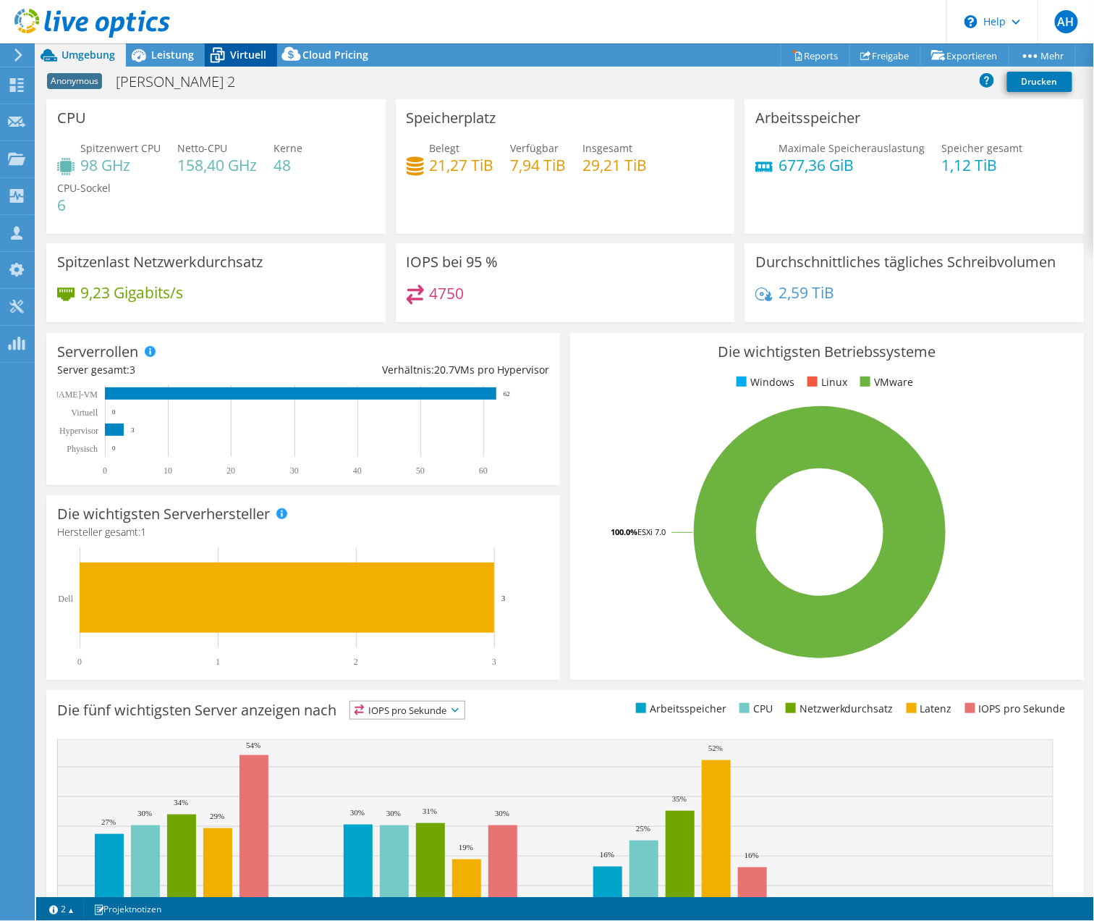
click at [247, 62] on div "Virtuell" at bounding box center [241, 54] width 72 height 23
